Goal: Information Seeking & Learning: Learn about a topic

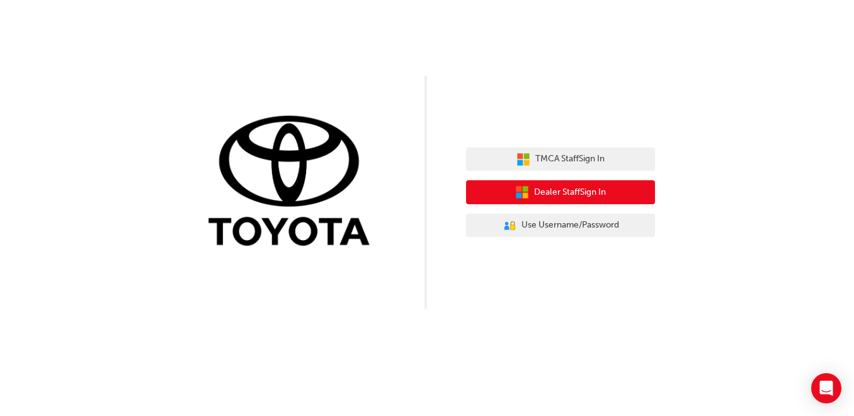
click at [621, 201] on button "Dealer Staff Sign In" at bounding box center [560, 192] width 189 height 24
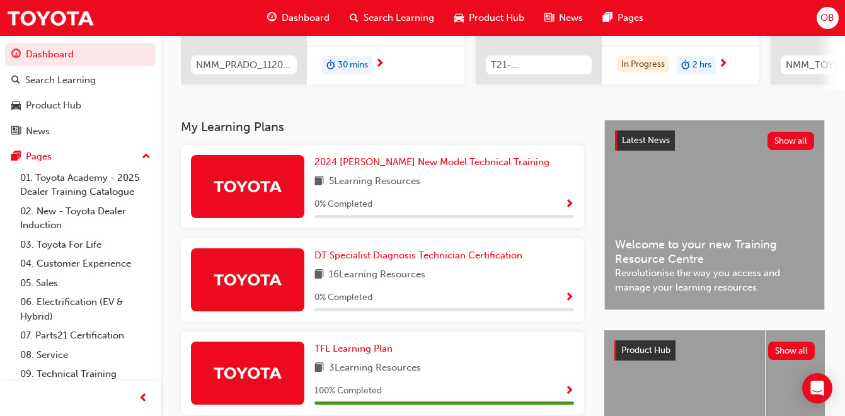
scroll to position [198, 0]
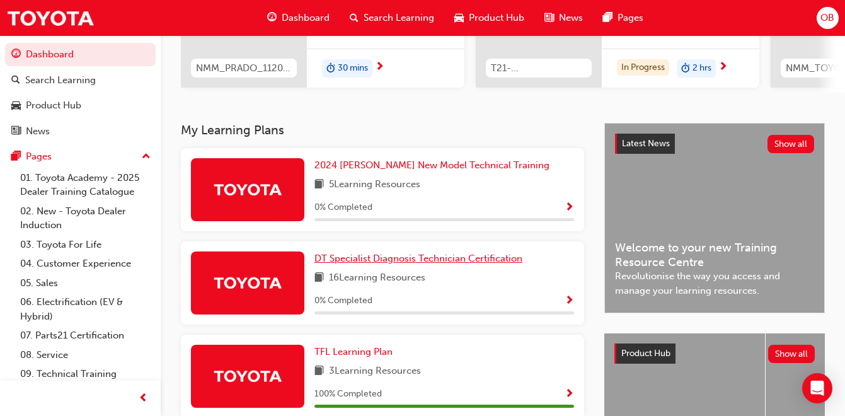
click at [425, 264] on span "DT Specialist Diagnosis Technician Certification" at bounding box center [418, 258] width 208 height 11
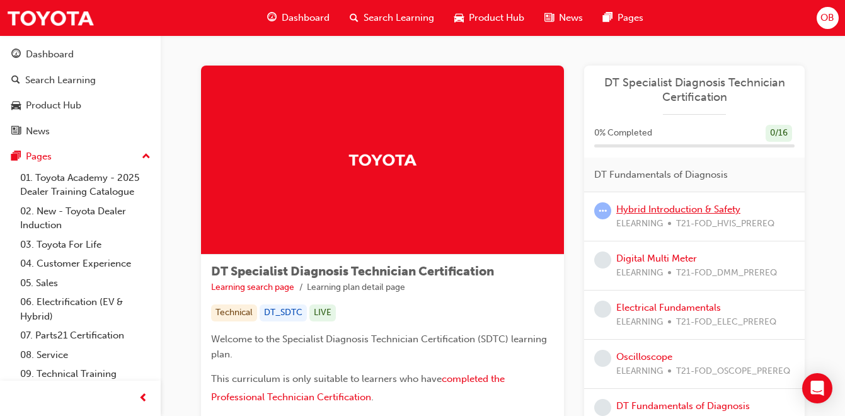
click at [670, 212] on link "Hybrid Introduction & Safety" at bounding box center [678, 208] width 124 height 11
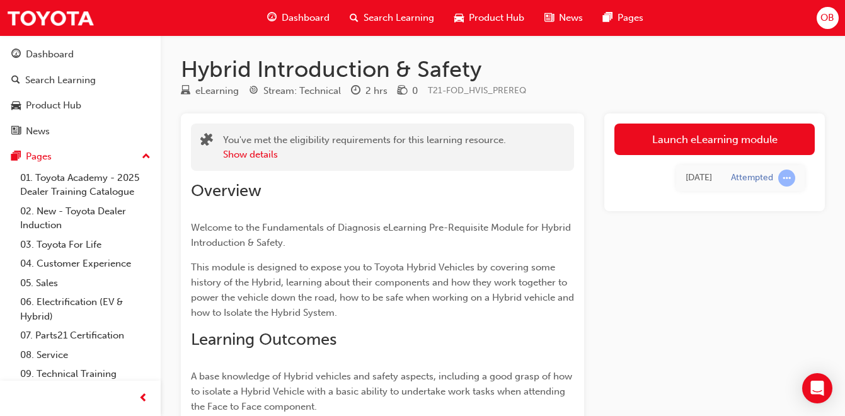
click at [695, 141] on link "Launch eLearning module" at bounding box center [714, 138] width 200 height 31
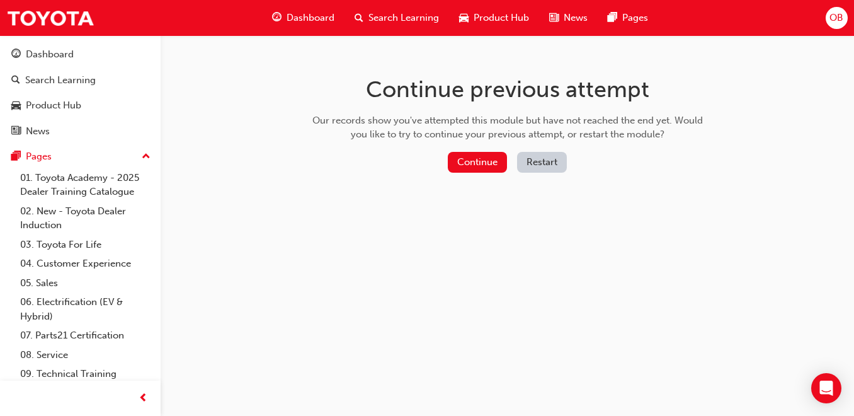
click at [473, 159] on button "Continue" at bounding box center [477, 162] width 59 height 21
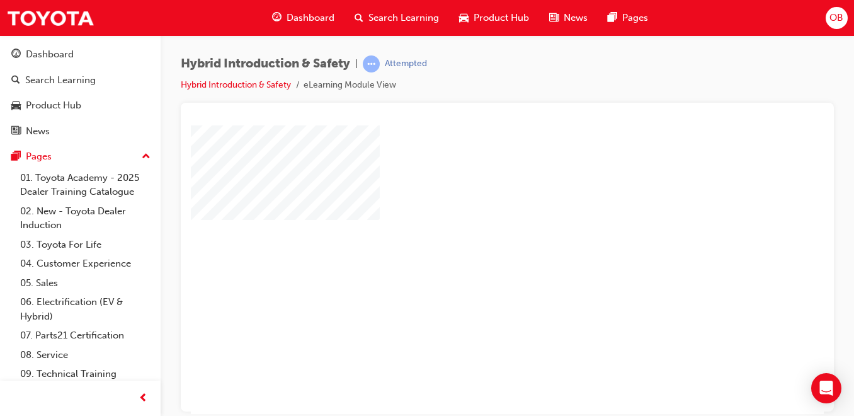
click at [471, 232] on div "play" at bounding box center [471, 232] width 0 height 0
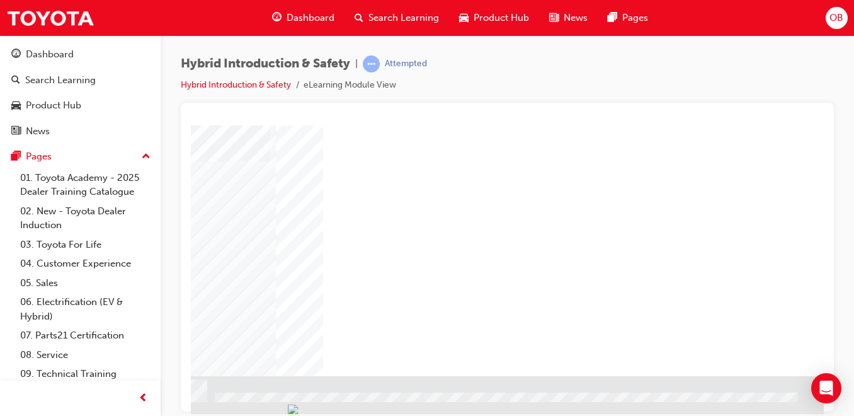
scroll to position [203, 229]
drag, startPoint x: 604, startPoint y: 409, endPoint x: 954, endPoint y: 540, distance: 374.0
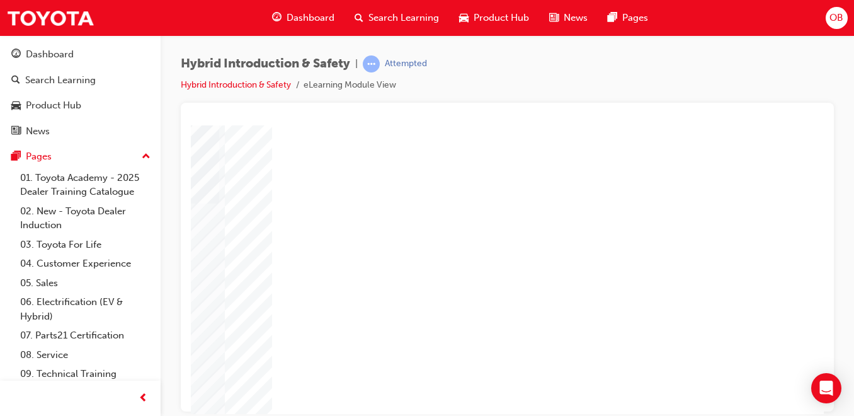
scroll to position [203, 229]
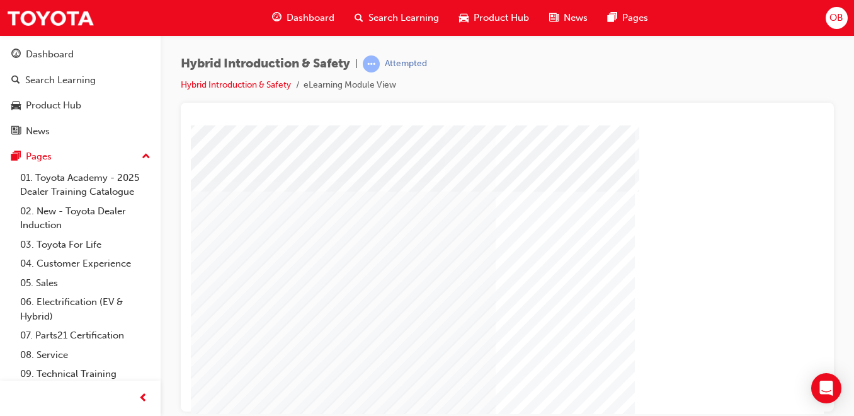
scroll to position [203, 0]
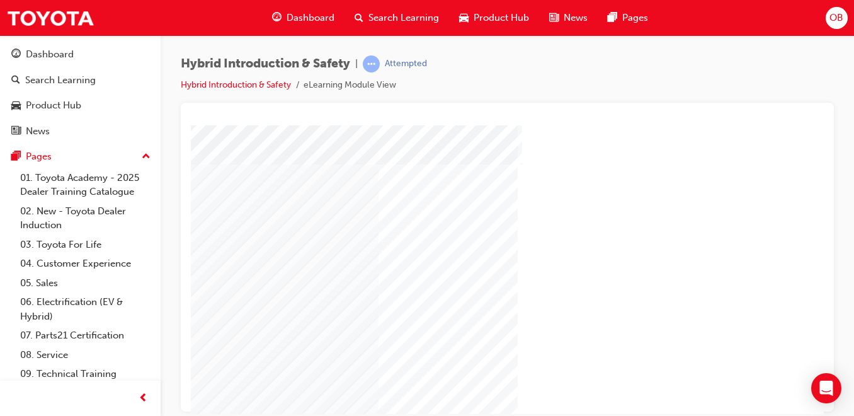
scroll to position [139, 195]
drag, startPoint x: 600, startPoint y: 408, endPoint x: 926, endPoint y: 540, distance: 351.9
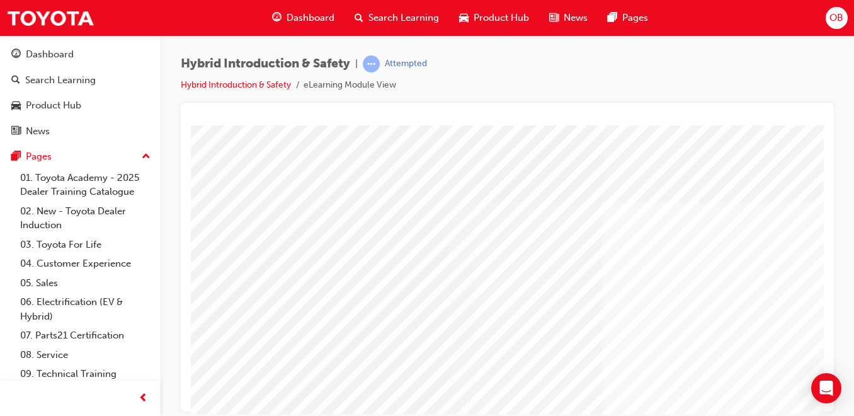
scroll to position [0, 6]
drag, startPoint x: 558, startPoint y: 408, endPoint x: 752, endPoint y: 540, distance: 234.8
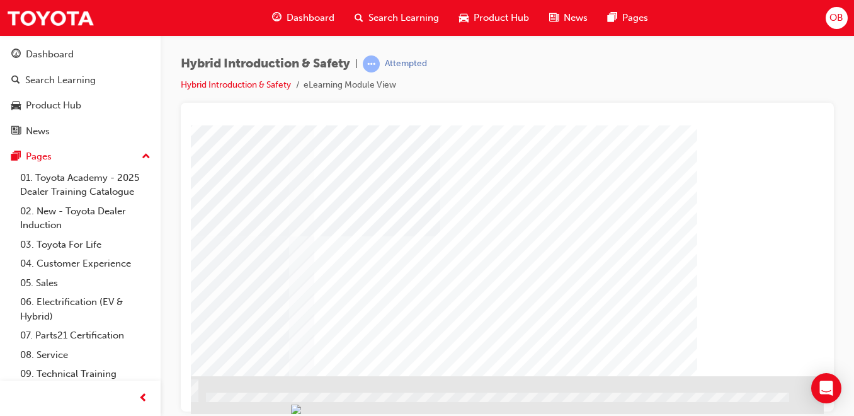
scroll to position [203, 193]
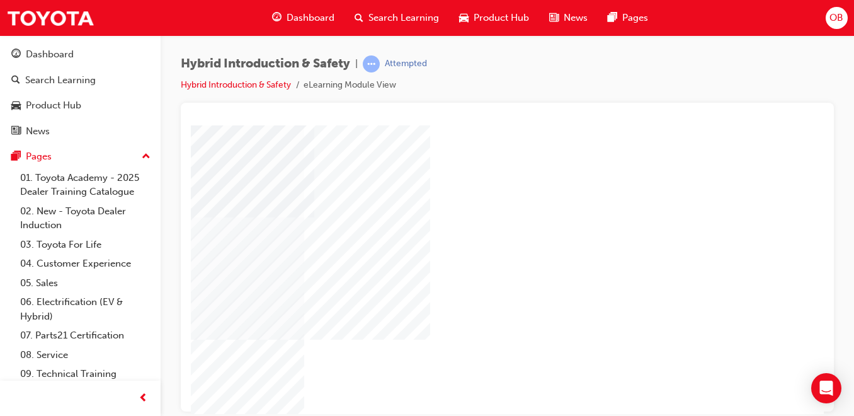
scroll to position [132, 192]
drag, startPoint x: 818, startPoint y: 329, endPoint x: 1015, endPoint y: 468, distance: 240.5
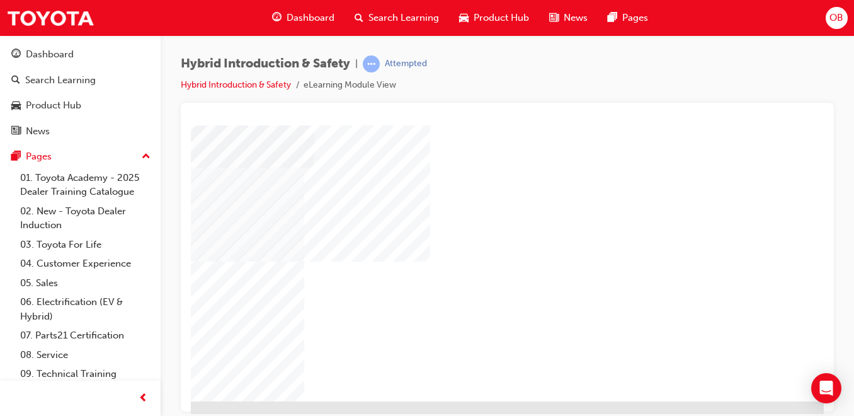
scroll to position [192, 192]
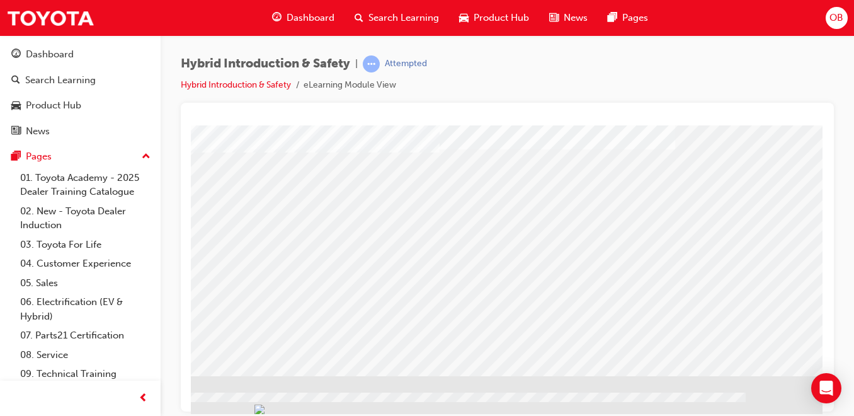
scroll to position [203, 233]
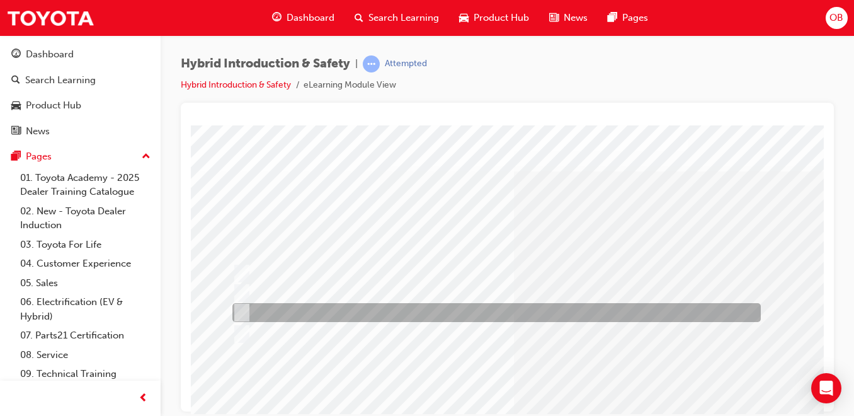
click at [403, 314] on div at bounding box center [493, 312] width 529 height 19
radio input "true"
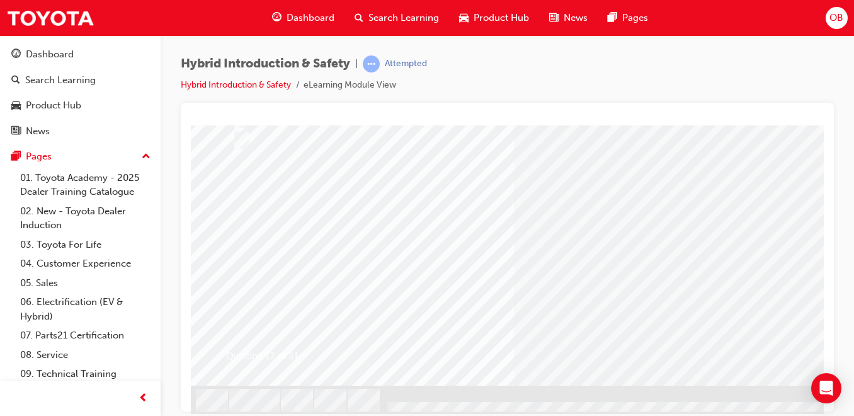
scroll to position [202, 0]
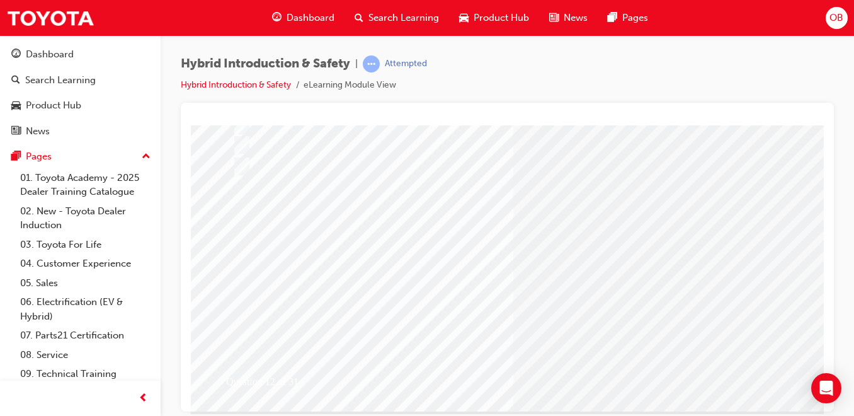
scroll to position [0, 0]
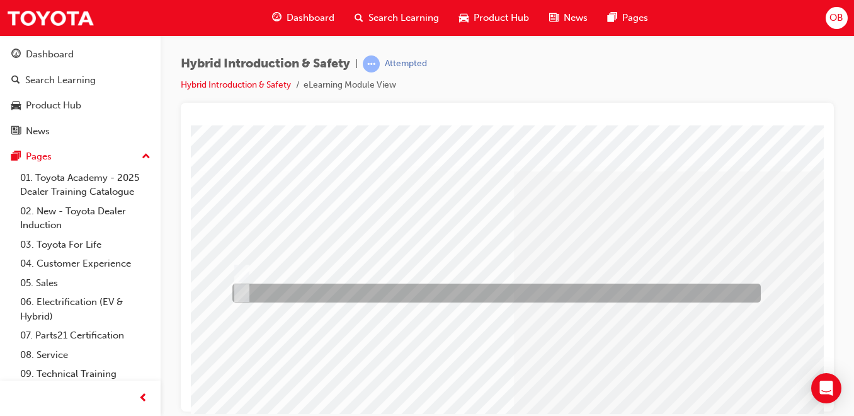
click at [246, 295] on input "False" at bounding box center [239, 293] width 14 height 14
radio input "true"
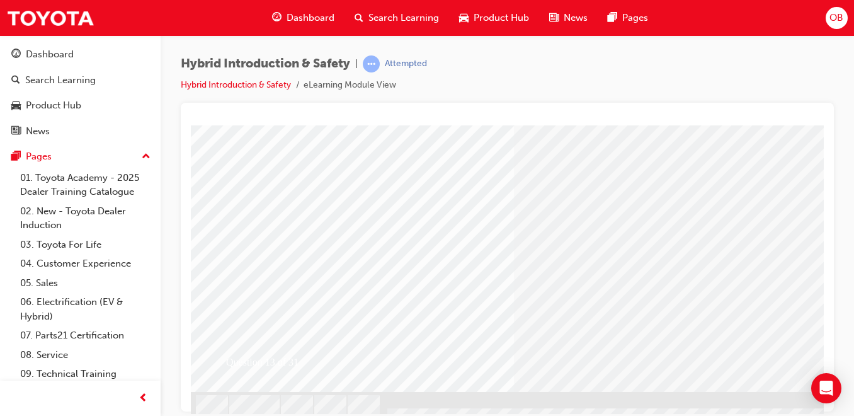
scroll to position [203, 0]
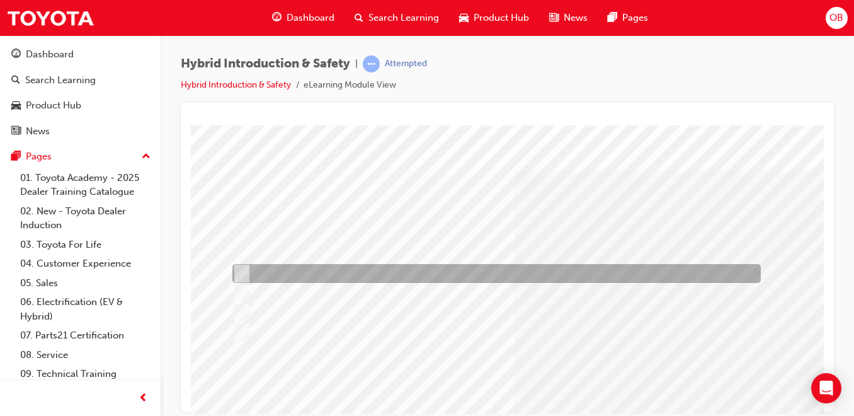
click at [358, 268] on div at bounding box center [493, 273] width 529 height 19
radio input "true"
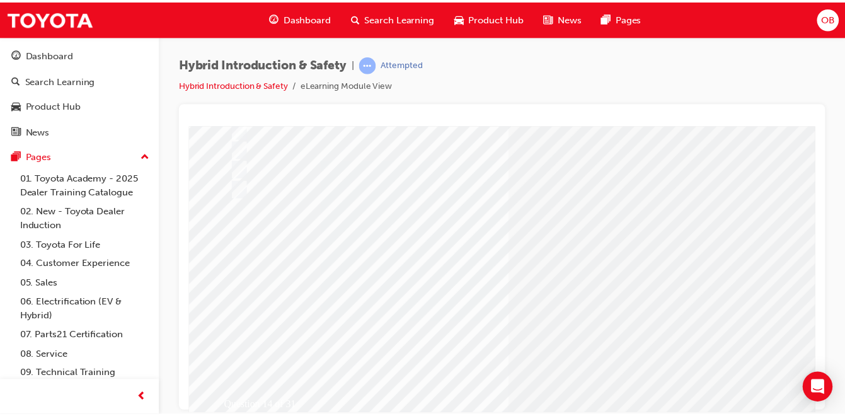
scroll to position [175, 0]
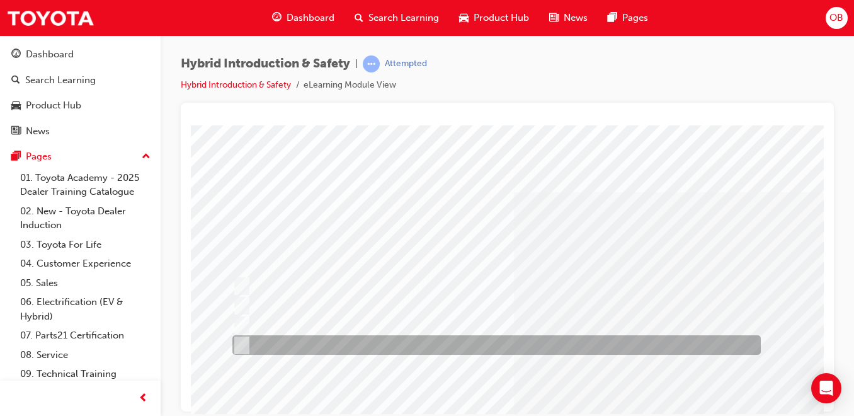
click at [375, 344] on div at bounding box center [493, 345] width 529 height 20
checkbox input "true"
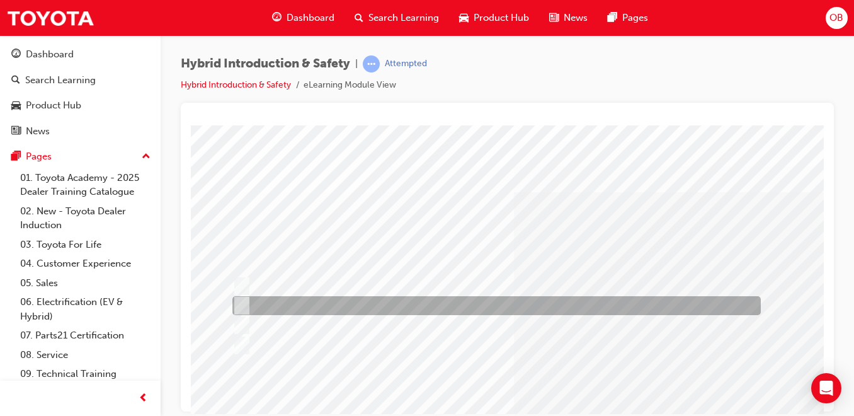
click at [380, 308] on div at bounding box center [493, 305] width 529 height 19
checkbox input "true"
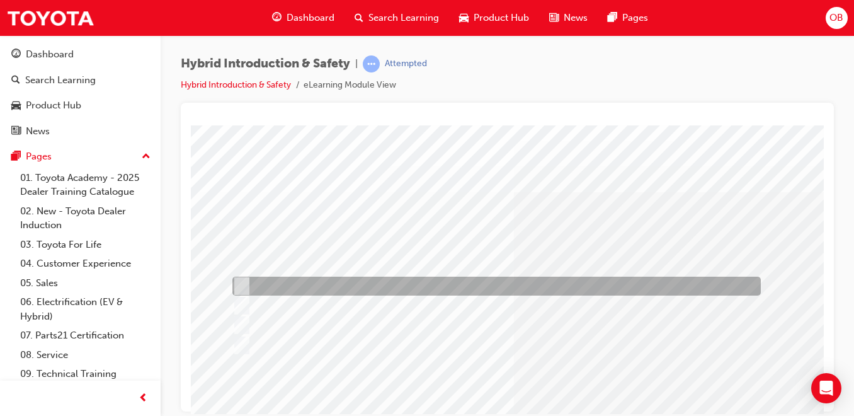
click at [407, 281] on div at bounding box center [493, 286] width 529 height 19
click at [430, 280] on div at bounding box center [493, 286] width 529 height 19
checkbox input "true"
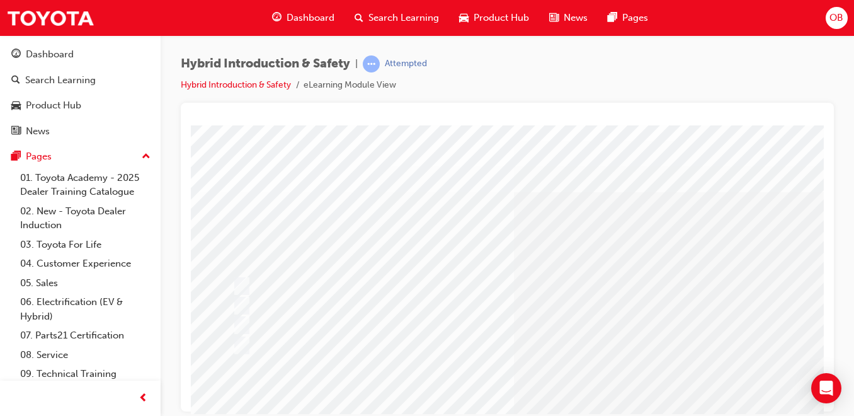
scroll to position [137, 0]
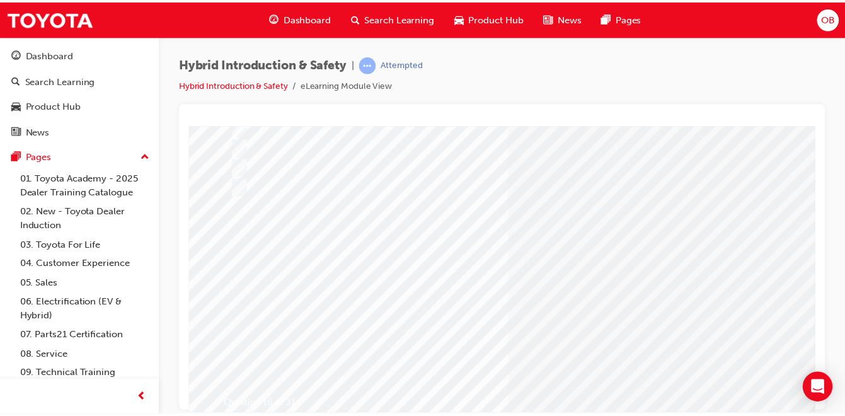
scroll to position [0, 0]
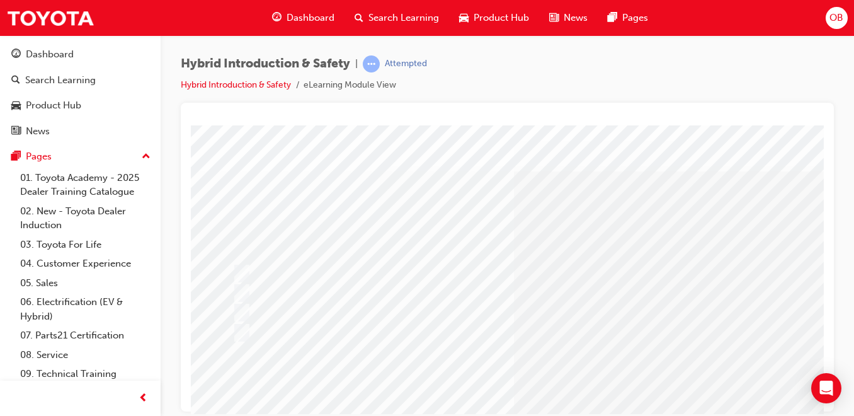
click at [38, 60] on div "Dashboard" at bounding box center [50, 54] width 48 height 14
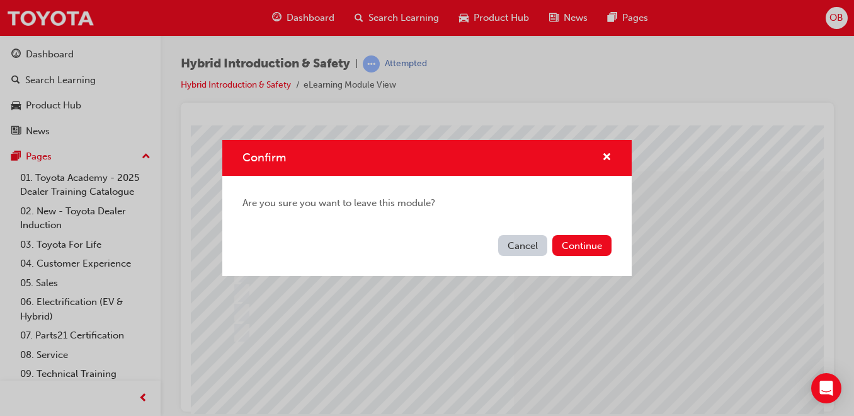
click at [569, 241] on button "Continue" at bounding box center [581, 245] width 59 height 21
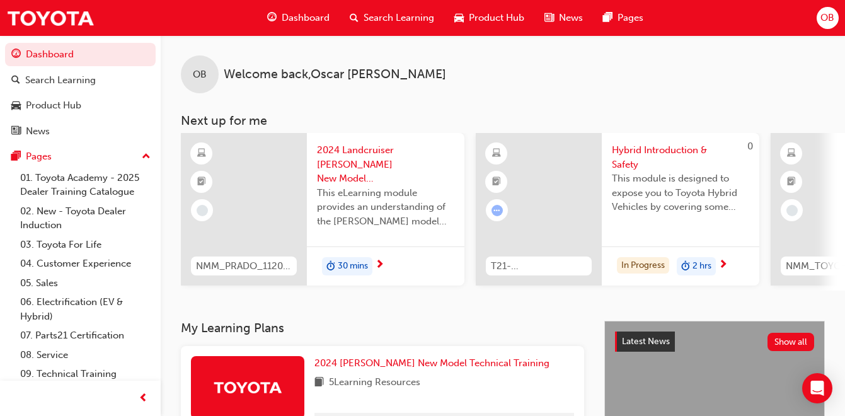
click at [832, 13] on span "OB" at bounding box center [827, 18] width 14 height 14
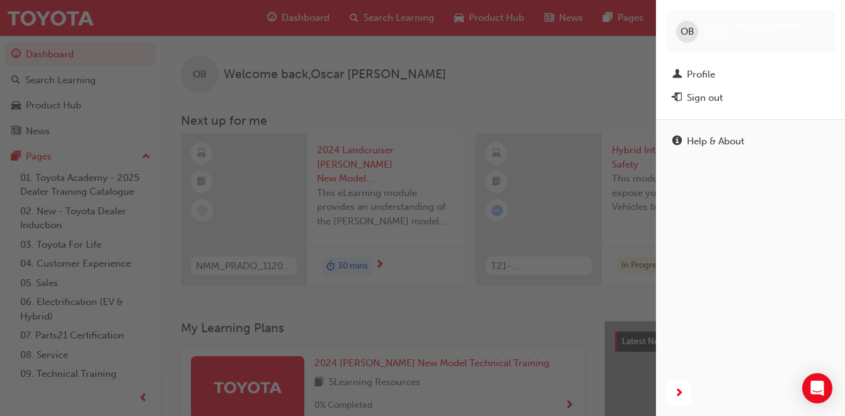
click at [738, 91] on div "Sign out" at bounding box center [750, 98] width 156 height 16
